Goal: Find contact information: Find contact information

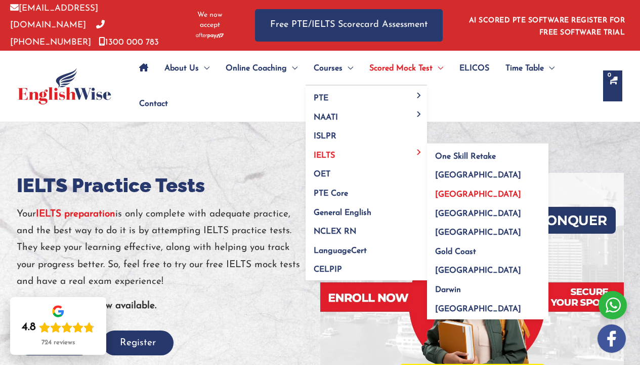
click at [471, 191] on span "[GEOGRAPHIC_DATA]" at bounding box center [478, 194] width 86 height 8
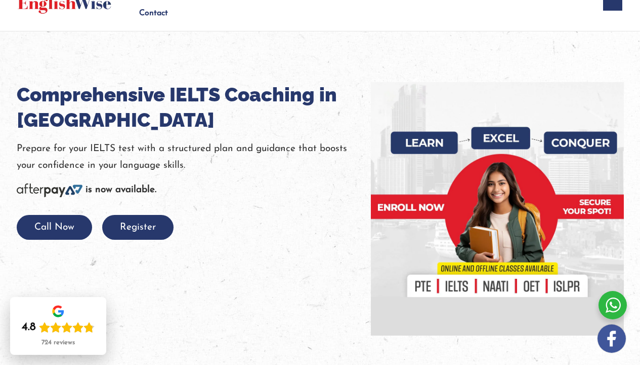
scroll to position [91, 0]
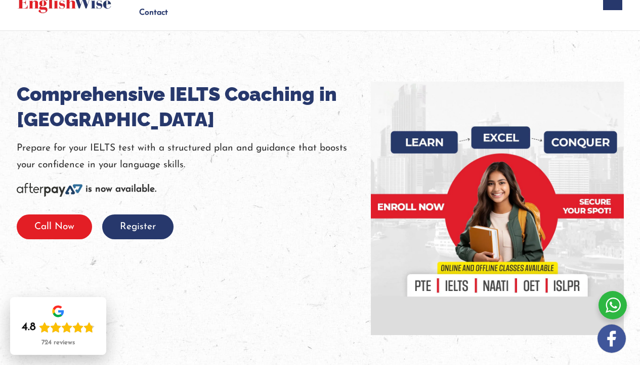
click at [59, 225] on button "Call Now" at bounding box center [54, 226] width 75 height 25
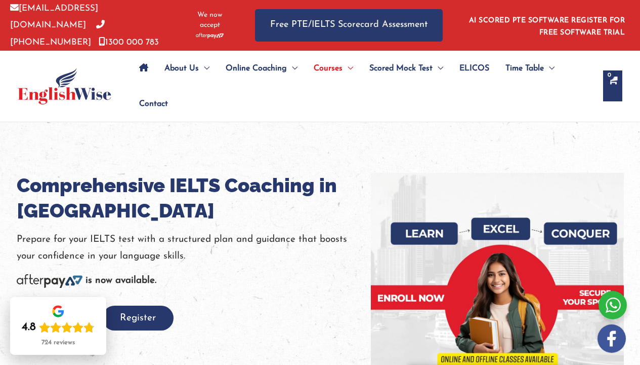
scroll to position [0, 0]
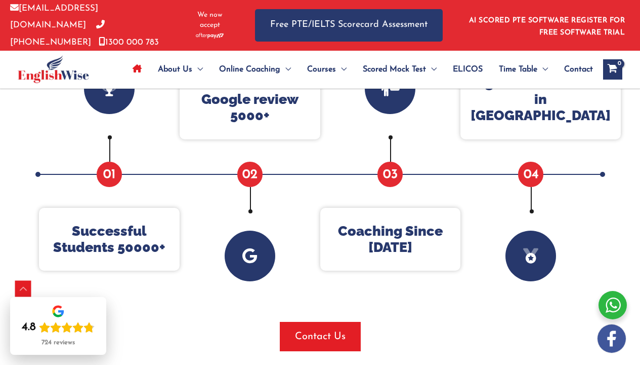
scroll to position [484, 0]
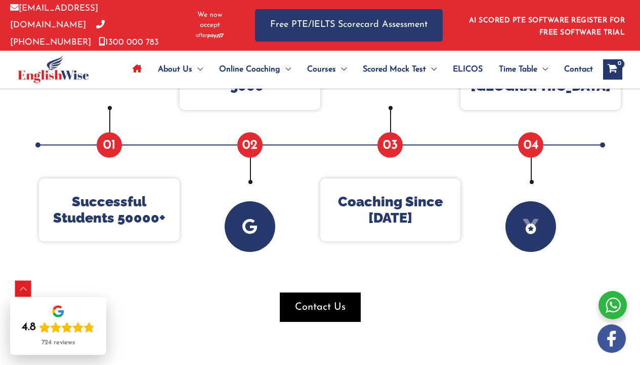
click at [294, 298] on span "button" at bounding box center [320, 306] width 81 height 29
